Goal: Navigation & Orientation: Find specific page/section

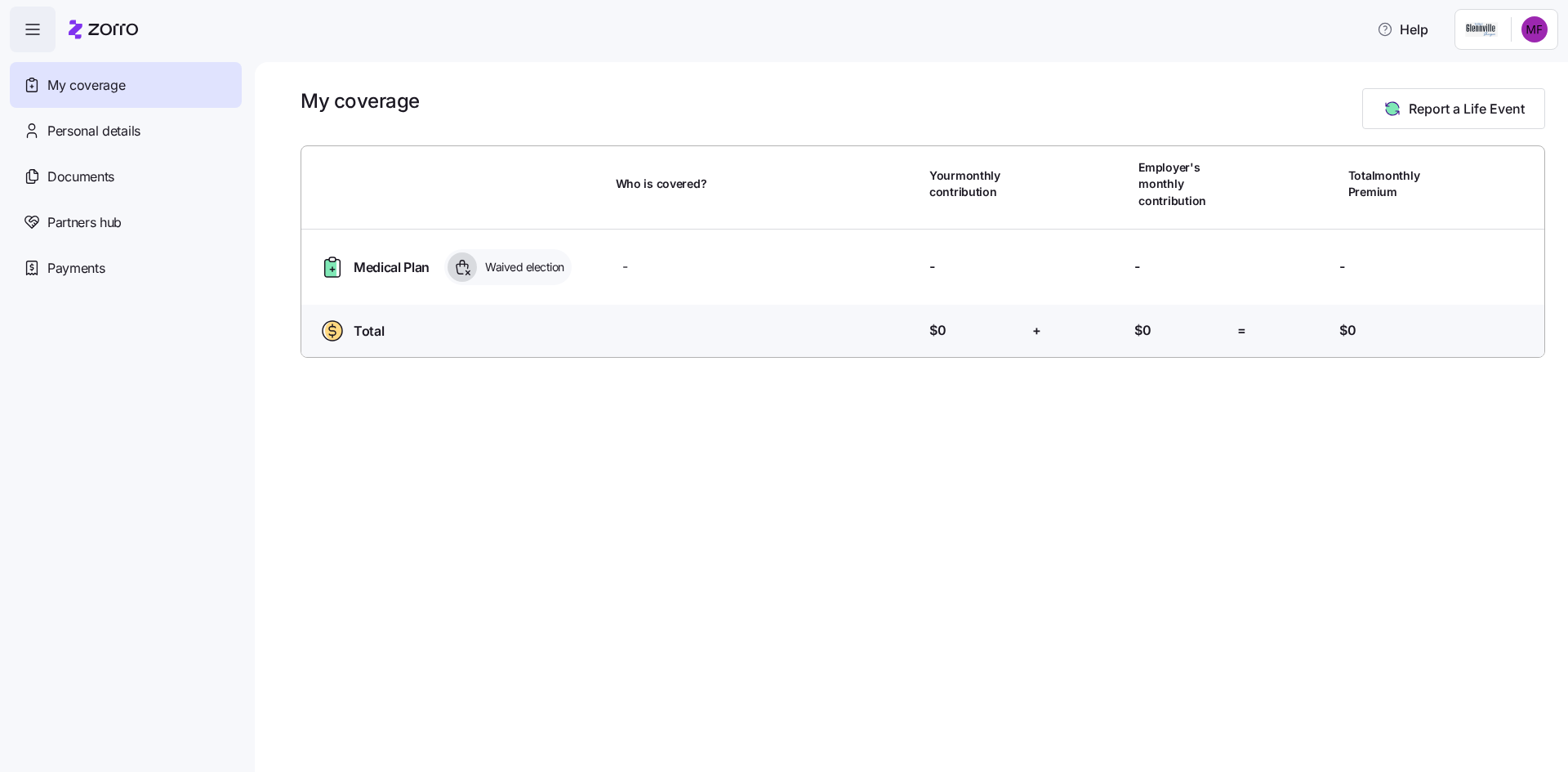
click at [1535, 32] on html "Help My coverage Personal details Documents Partners hub Payments My coverage R…" at bounding box center [784, 381] width 1568 height 762
click at [387, 357] on div "My coverage Report a Life Event Who is covered? Your monthly contribution Emplo…" at bounding box center [911, 416] width 1314 height 709
click at [508, 259] on span "Waived election" at bounding box center [523, 267] width 84 height 17
click at [50, 109] on div "Personal details" at bounding box center [126, 131] width 232 height 46
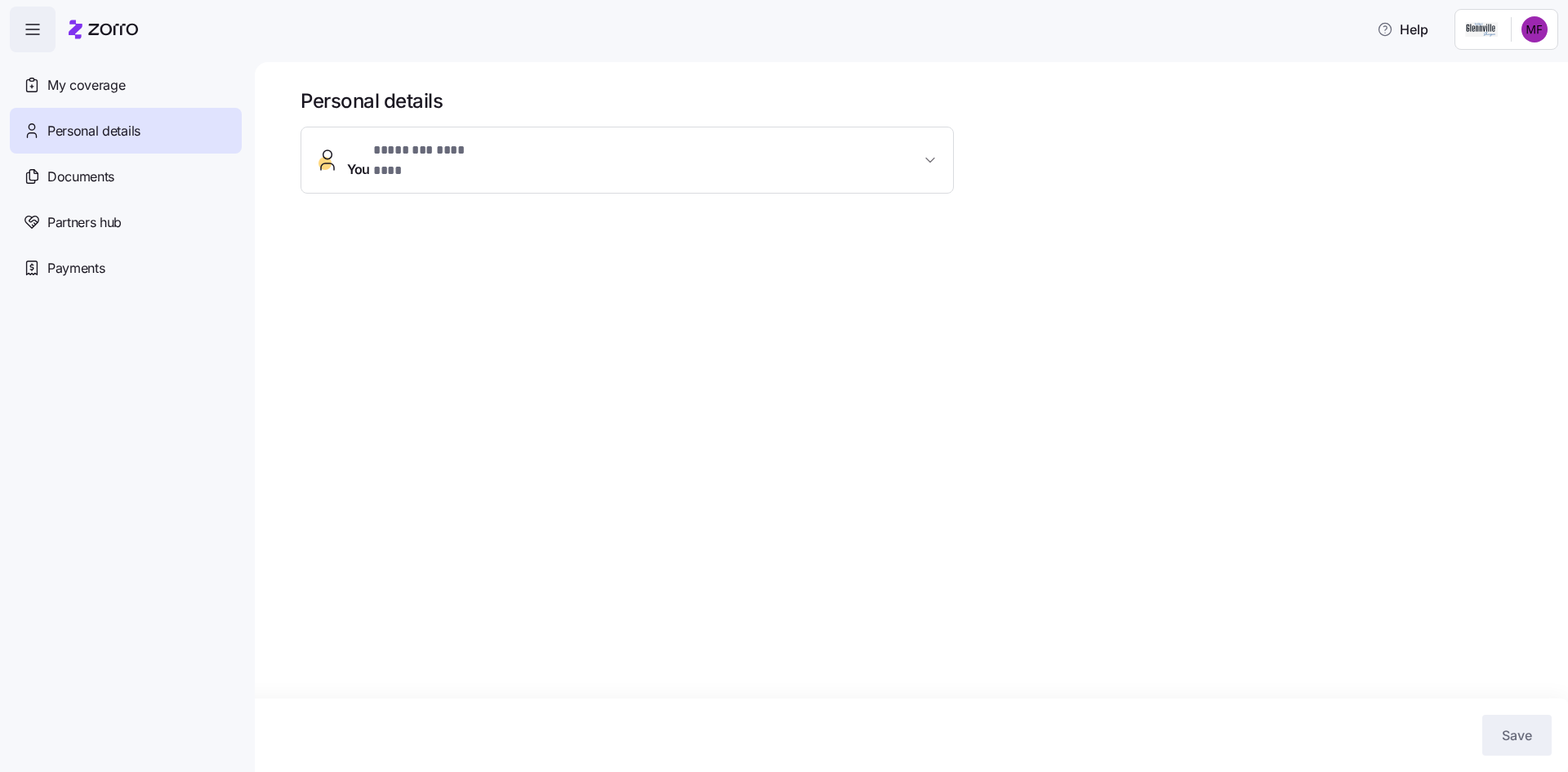
click at [71, 162] on div "Documents" at bounding box center [126, 176] width 232 height 46
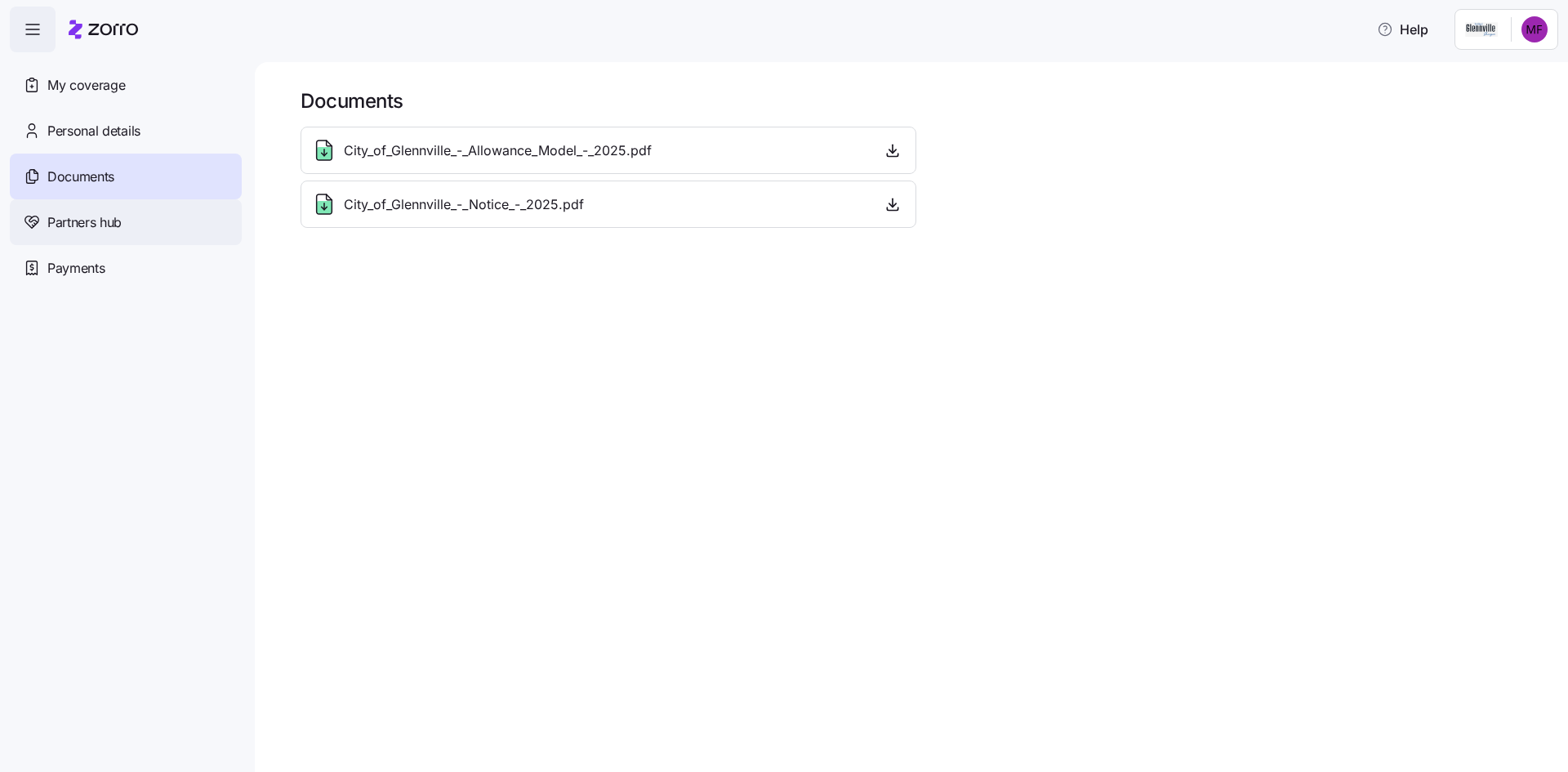
click at [75, 220] on span "Partners hub" at bounding box center [84, 222] width 75 height 21
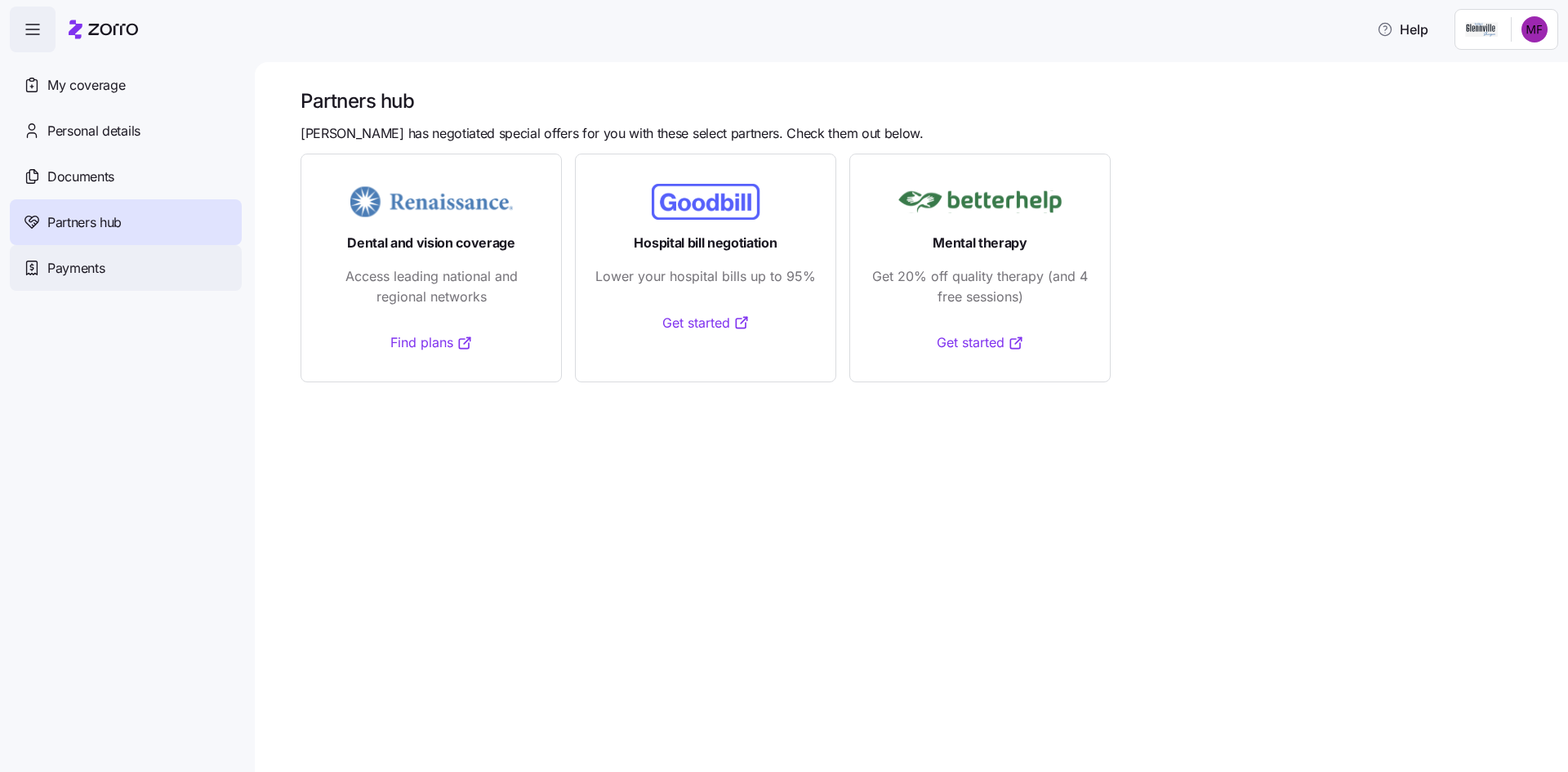
click at [84, 271] on span "Payments" at bounding box center [76, 268] width 57 height 21
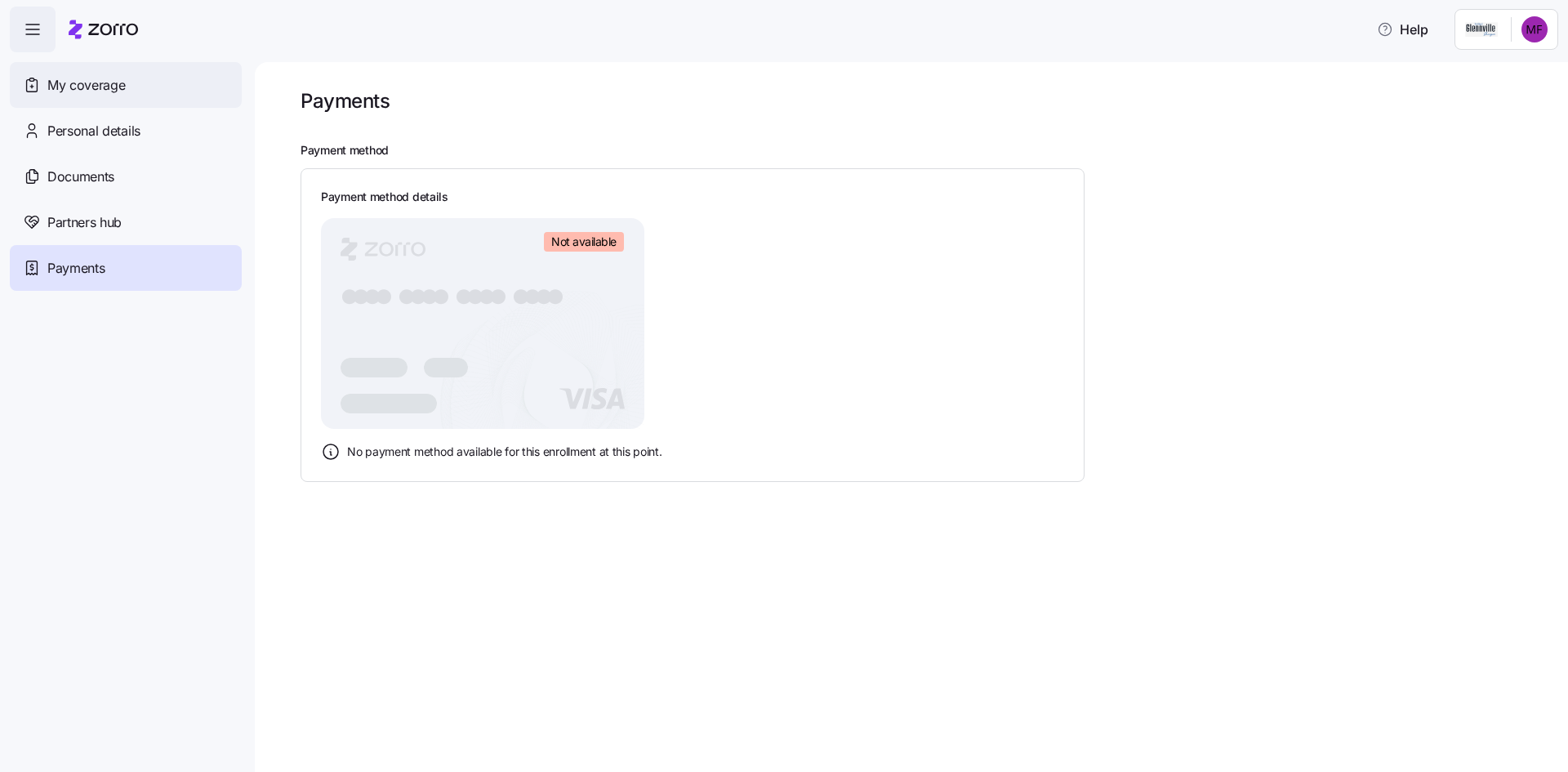
click at [84, 91] on span "My coverage" at bounding box center [85, 84] width 78 height 21
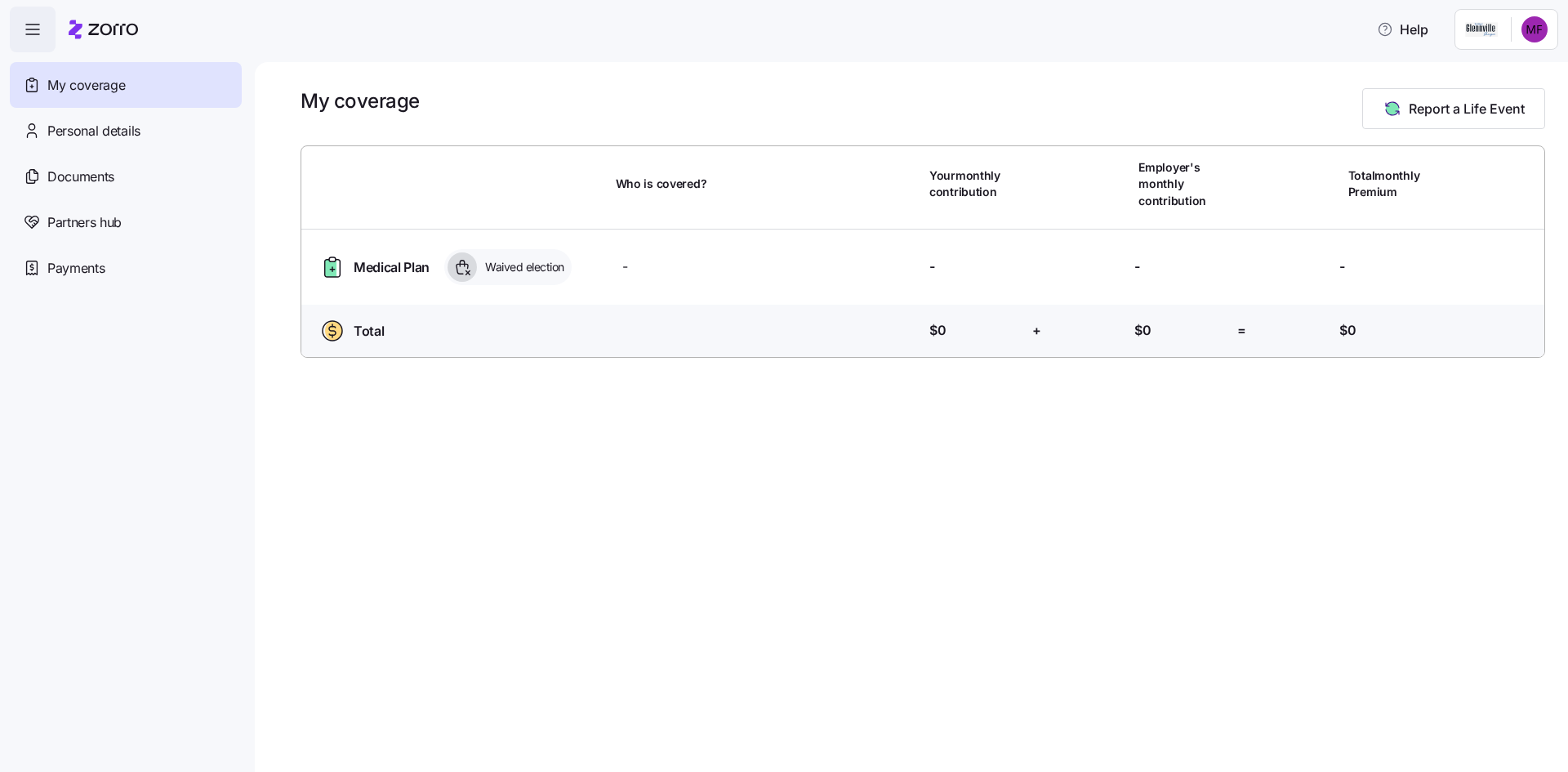
click at [17, 28] on span "button" at bounding box center [32, 28] width 44 height 44
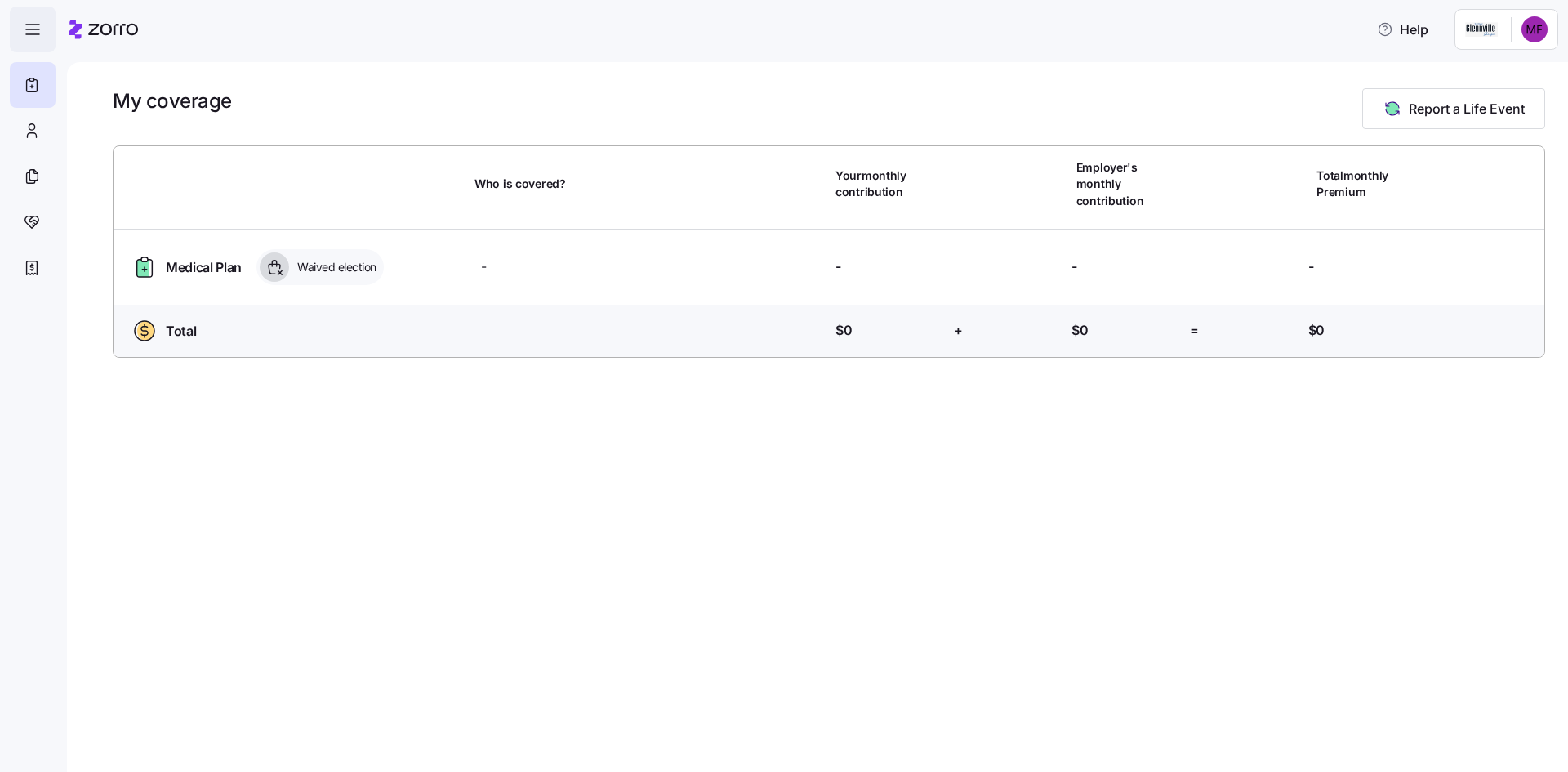
click at [17, 28] on span "button" at bounding box center [32, 28] width 44 height 44
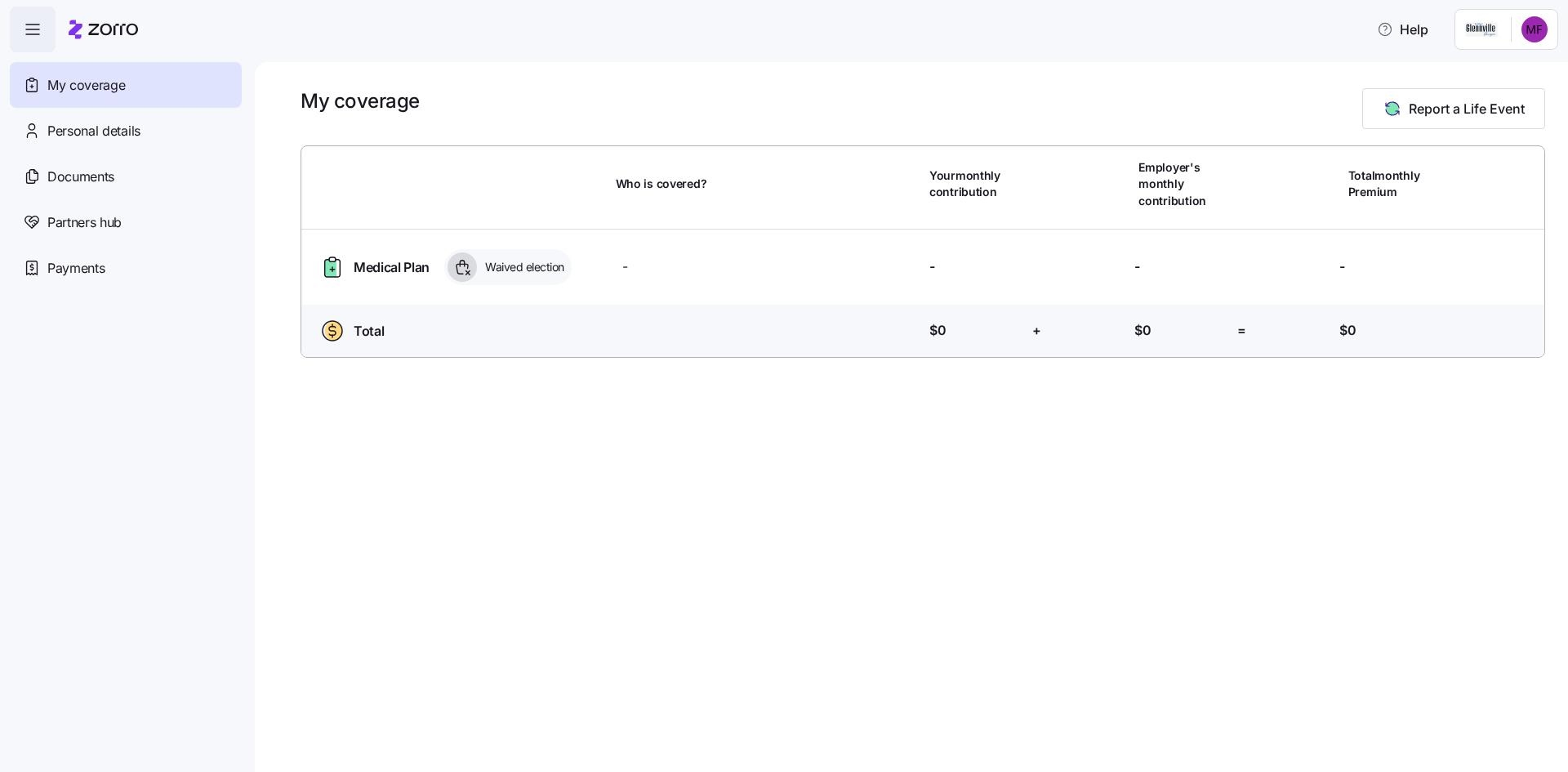
click at [17, 28] on span "button" at bounding box center [32, 28] width 44 height 44
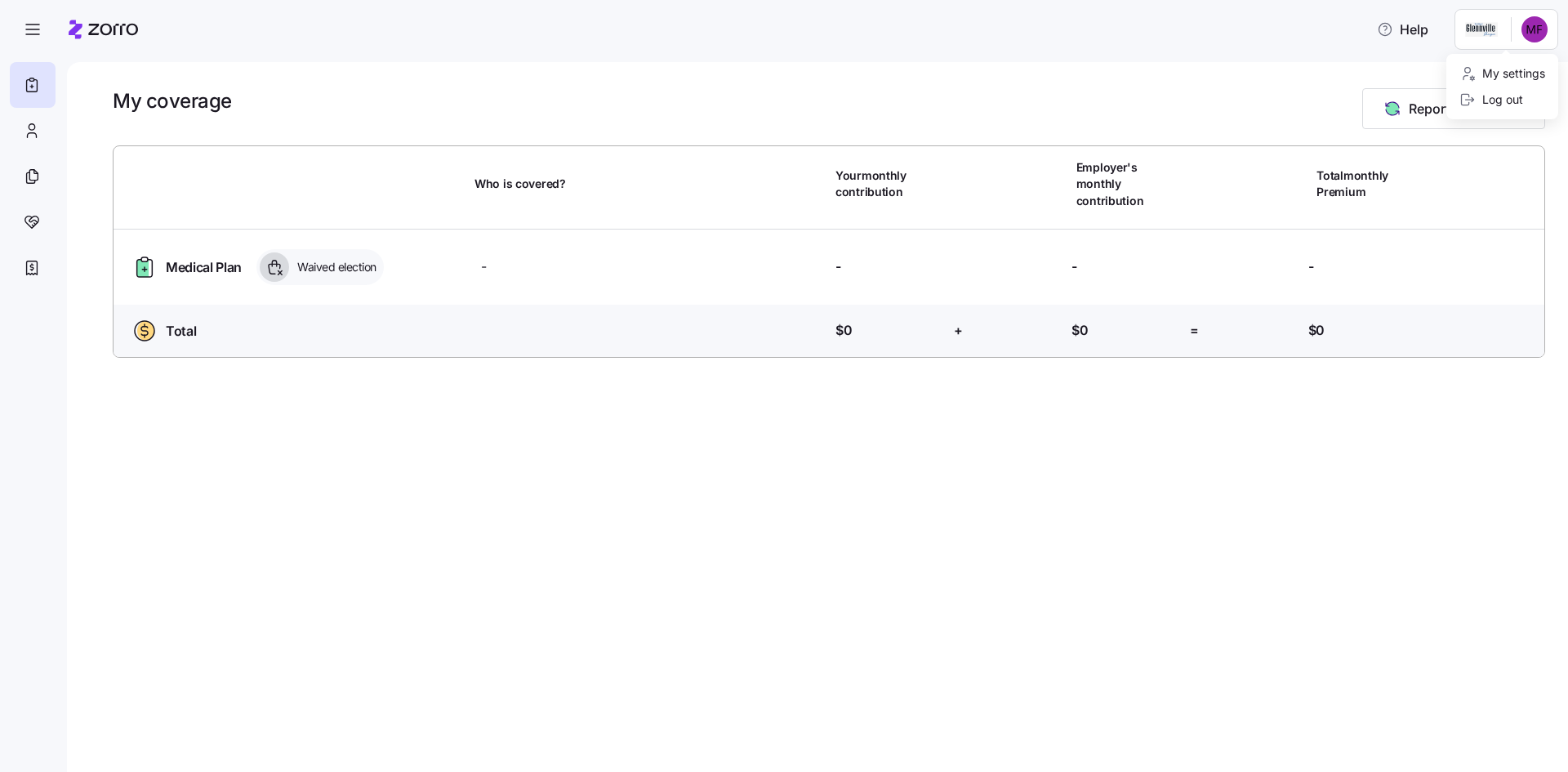
click at [1479, 27] on html "Help My coverage Report a Life Event Who is covered? Your monthly contribution …" at bounding box center [784, 381] width 1568 height 762
click at [1514, 74] on div "My settings" at bounding box center [1502, 74] width 85 height 18
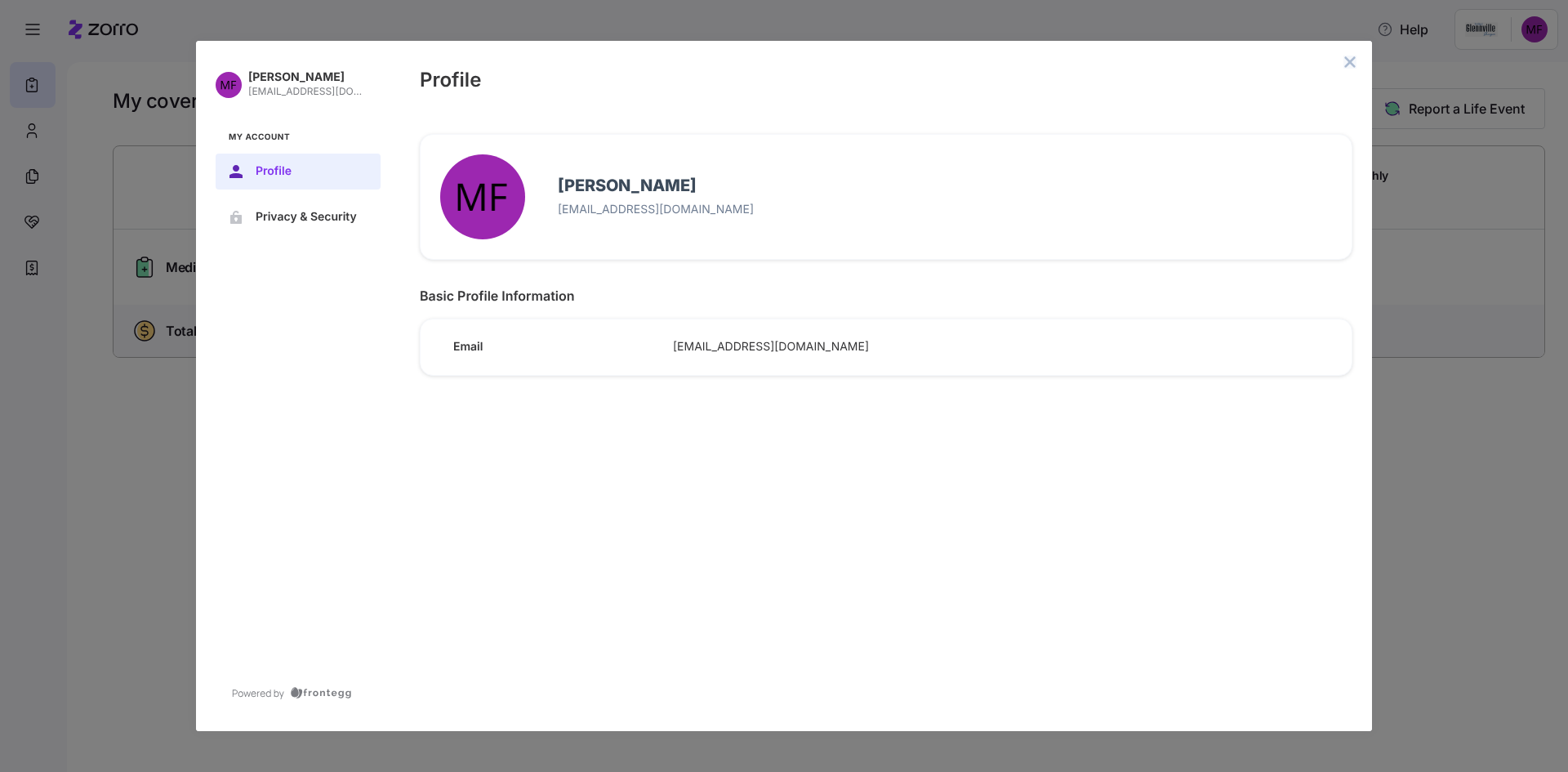
click at [1349, 55] on button "close admin-box" at bounding box center [1350, 62] width 23 height 23
